Goal: Transaction & Acquisition: Purchase product/service

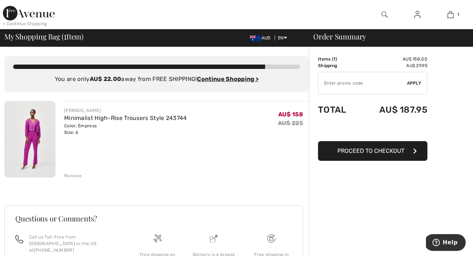
click at [35, 145] on img at bounding box center [29, 139] width 51 height 77
click at [115, 115] on link "Minimalist High-Rise Trousers Style 243744" at bounding box center [125, 118] width 123 height 7
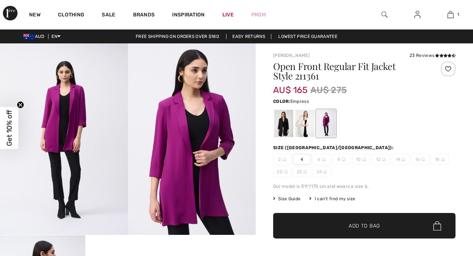
checkbox input "true"
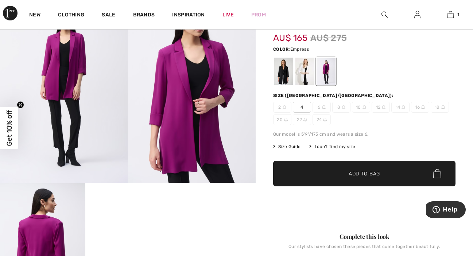
scroll to position [56, 0]
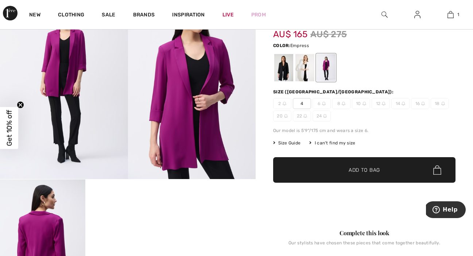
click at [289, 141] on span "Size Guide" at bounding box center [286, 143] width 27 height 7
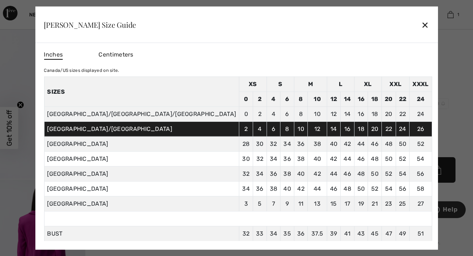
click at [421, 24] on div "✕" at bounding box center [425, 24] width 8 height 15
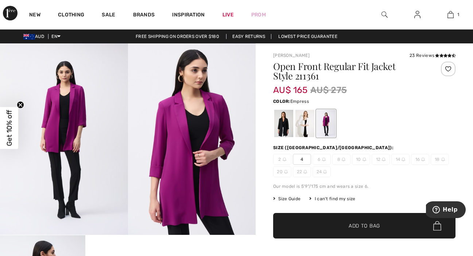
scroll to position [0, 0]
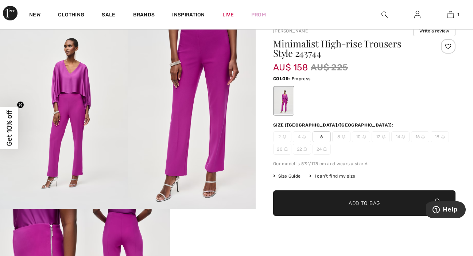
click at [287, 175] on span "Size Guide" at bounding box center [286, 176] width 27 height 7
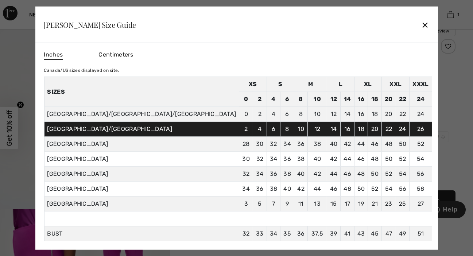
click at [421, 27] on div "✕" at bounding box center [425, 24] width 8 height 15
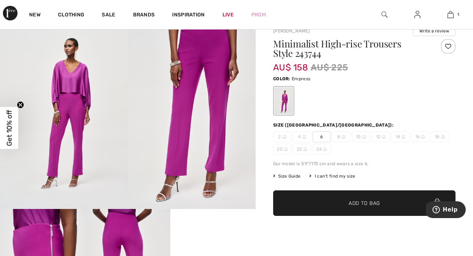
click at [292, 175] on span "Size Guide" at bounding box center [286, 176] width 27 height 7
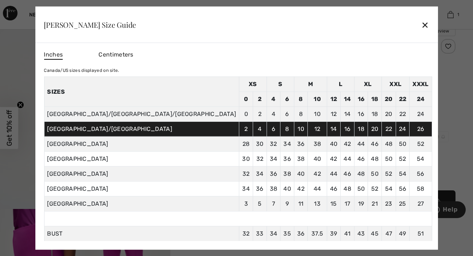
click at [421, 26] on div "✕" at bounding box center [425, 24] width 8 height 15
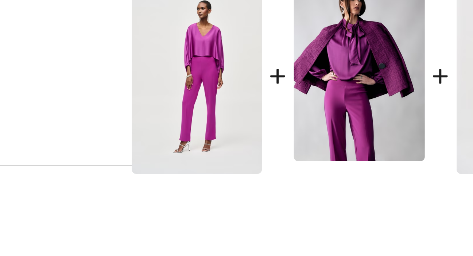
scroll to position [292, 0]
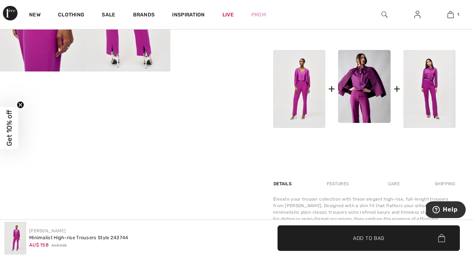
click at [369, 90] on img at bounding box center [364, 89] width 52 height 78
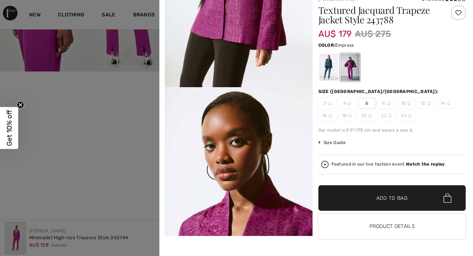
scroll to position [1223, 0]
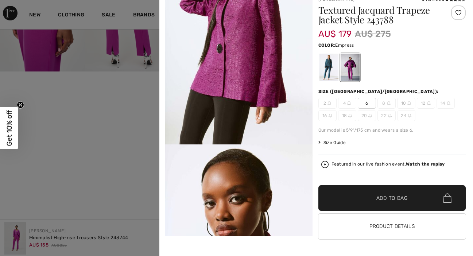
click at [111, 140] on div at bounding box center [236, 128] width 473 height 256
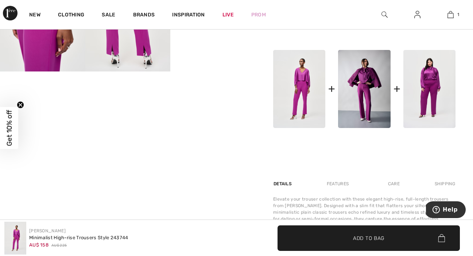
click at [431, 89] on img at bounding box center [430, 89] width 52 height 78
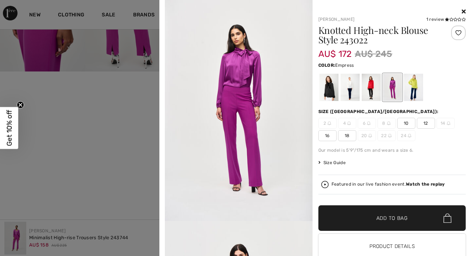
click at [408, 124] on span "10" at bounding box center [406, 123] width 18 height 11
click at [378, 220] on span "Add to Bag" at bounding box center [392, 219] width 31 height 8
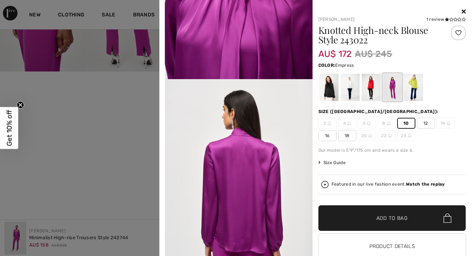
scroll to position [880, 0]
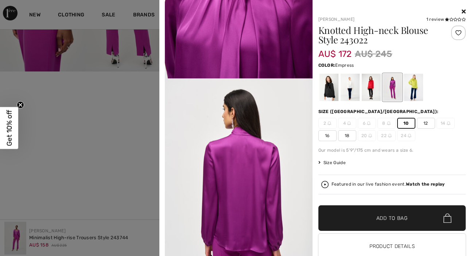
click at [87, 161] on div at bounding box center [236, 128] width 473 height 256
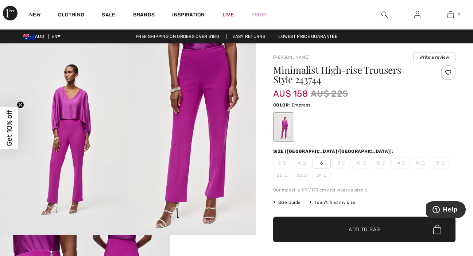
scroll to position [0, 0]
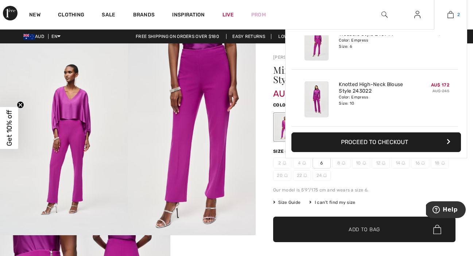
click at [455, 16] on link "2" at bounding box center [451, 14] width 32 height 9
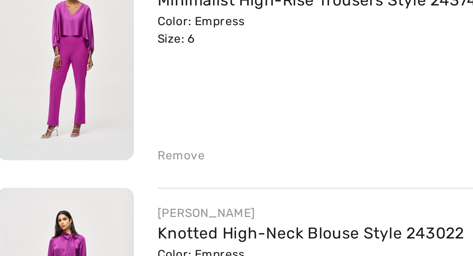
scroll to position [35, 0]
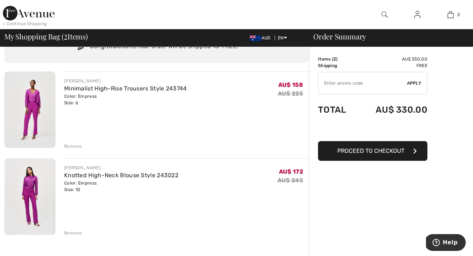
click at [75, 144] on div "Remove" at bounding box center [73, 146] width 18 height 7
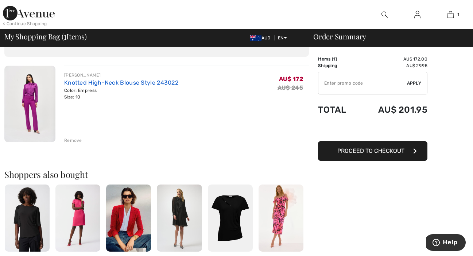
click at [101, 82] on link "Knotted High-Neck Blouse Style 243022" at bounding box center [121, 82] width 114 height 7
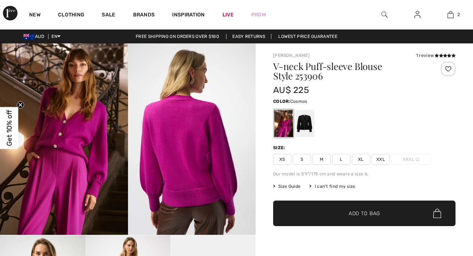
scroll to position [19, 0]
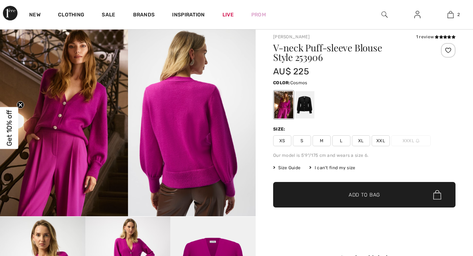
checkbox input "true"
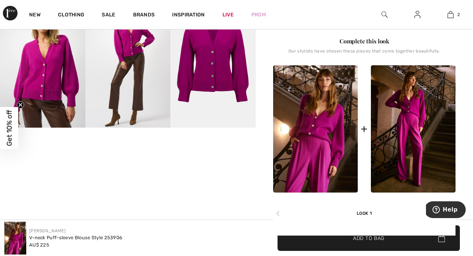
scroll to position [212, 0]
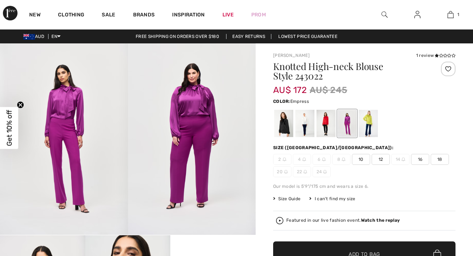
checkbox input "true"
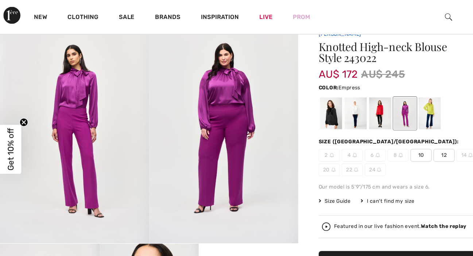
scroll to position [11, 0]
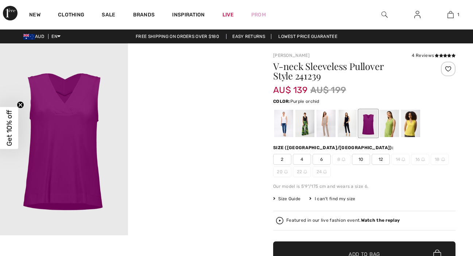
checkbox input "true"
